Goal: Register for event/course

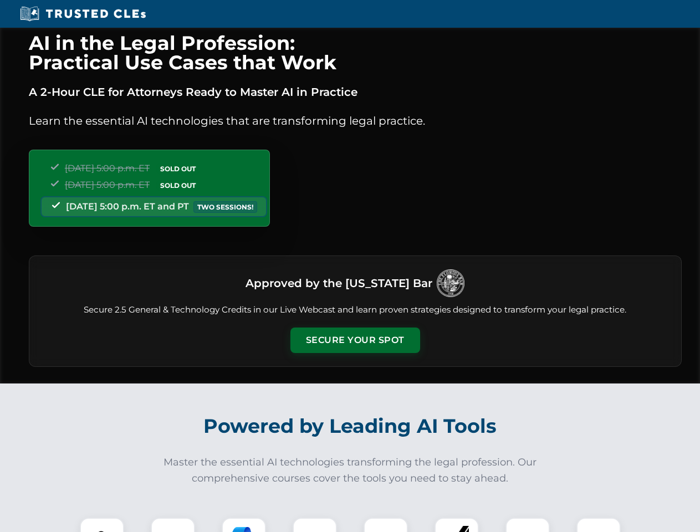
click at [355, 340] on button "Secure Your Spot" at bounding box center [355, 339] width 130 height 25
click at [102, 525] on img at bounding box center [102, 540] width 32 height 32
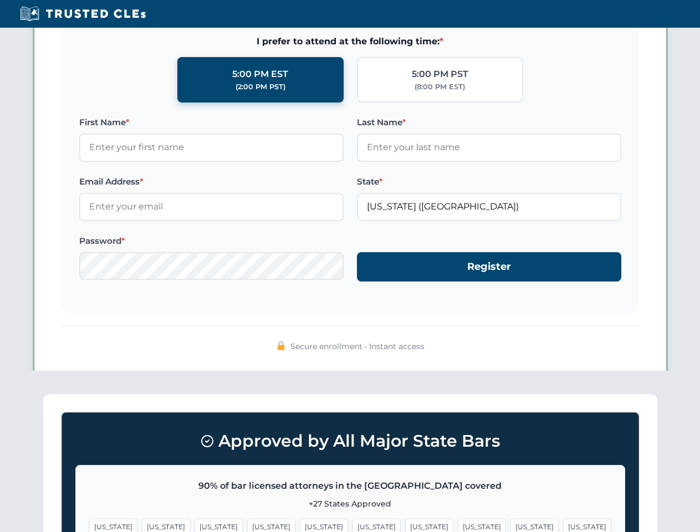
click at [405, 525] on span "[US_STATE]" at bounding box center [429, 527] width 48 height 16
click at [510, 525] on span "[US_STATE]" at bounding box center [534, 527] width 48 height 16
